Goal: Navigation & Orientation: Find specific page/section

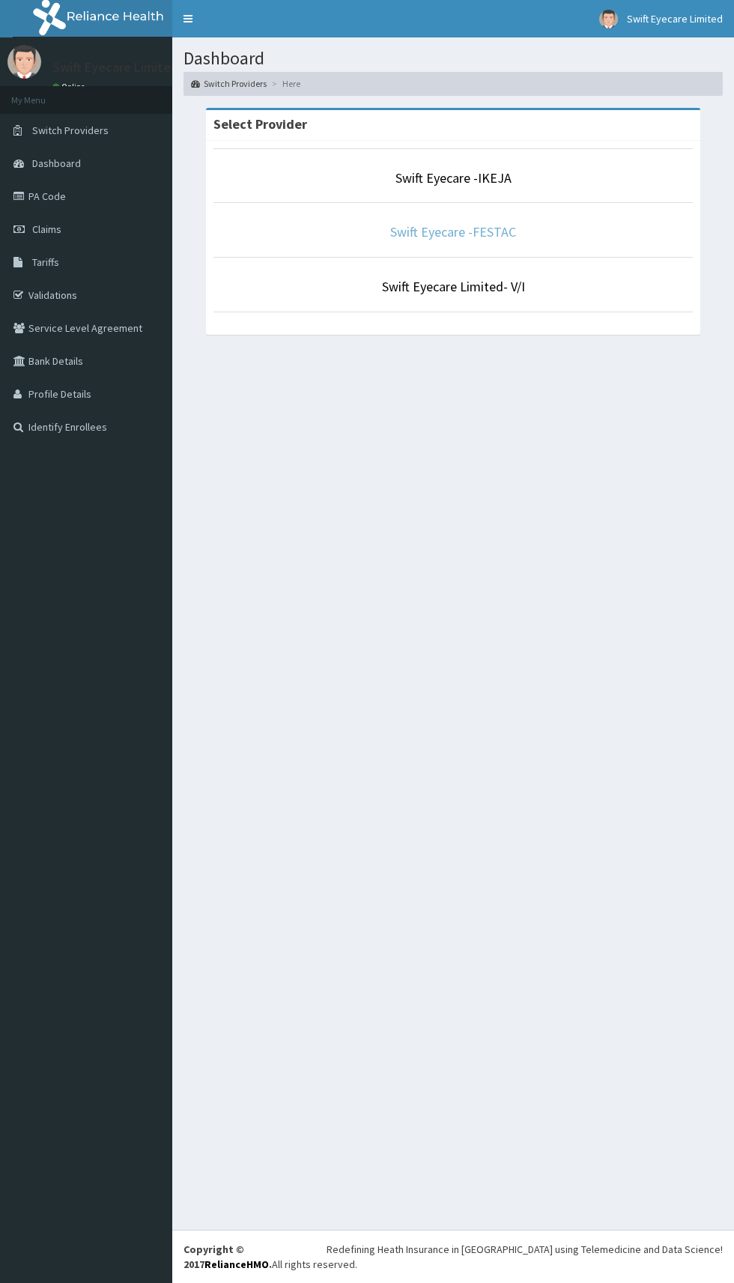
click at [475, 237] on link "Swift Eyecare -FESTAC" at bounding box center [453, 231] width 126 height 17
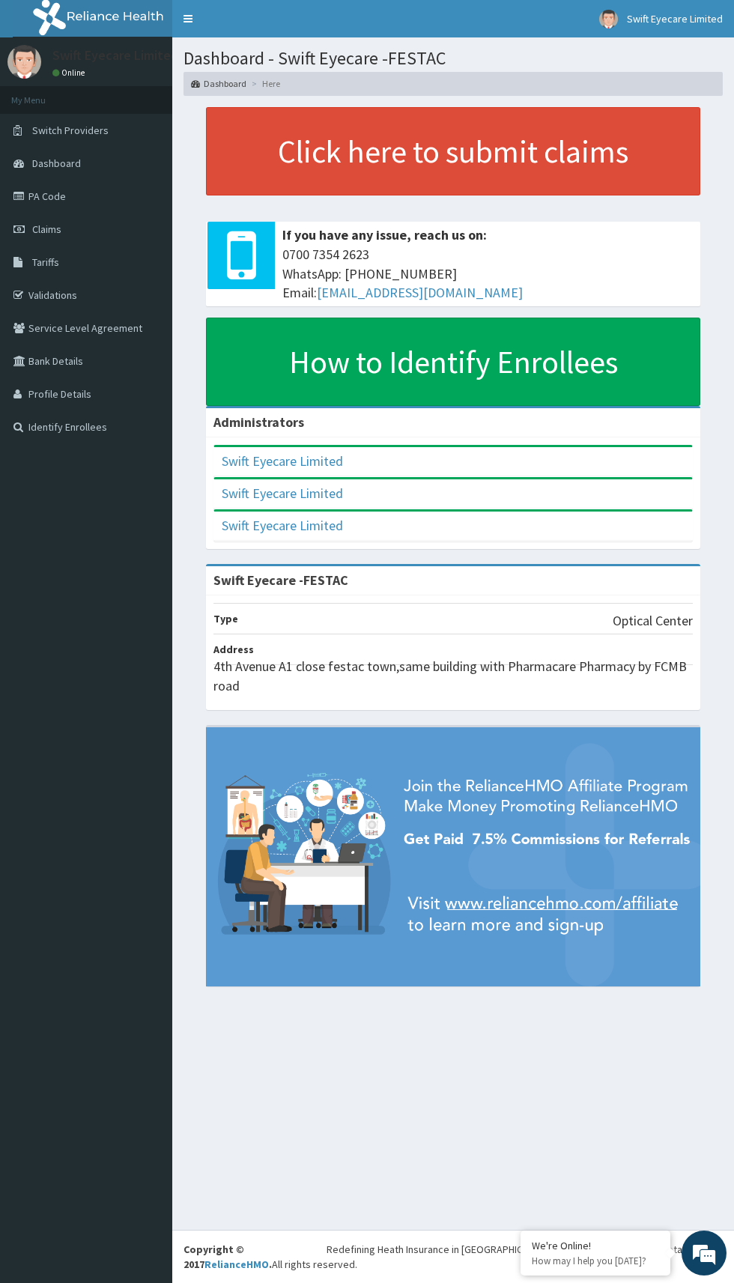
click at [83, 290] on link "Validations" at bounding box center [86, 295] width 172 height 33
